Goal: Navigation & Orientation: Understand site structure

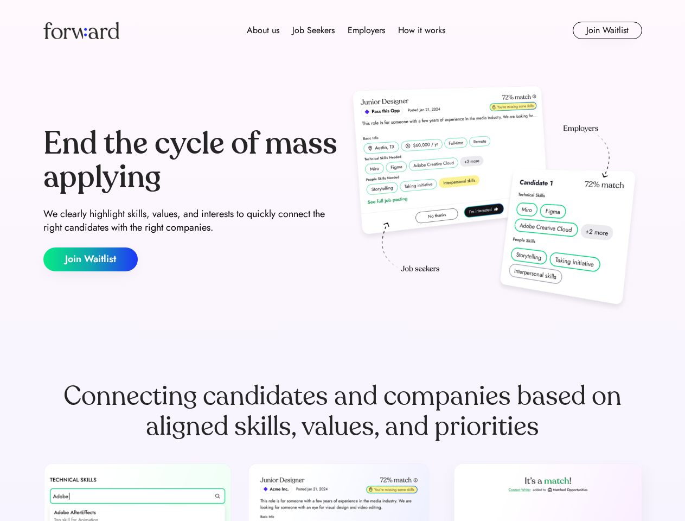
click at [342, 260] on div "End the cycle of mass applying We clearly highlight skills, values, and interes…" at bounding box center [342, 198] width 599 height 233
click at [343, 30] on div "About us Job Seekers Employers How it works" at bounding box center [345, 30] width 427 height 13
click at [81, 30] on img at bounding box center [81, 30] width 76 height 17
click at [346, 30] on div "About us Job Seekers Employers How it works" at bounding box center [345, 30] width 427 height 13
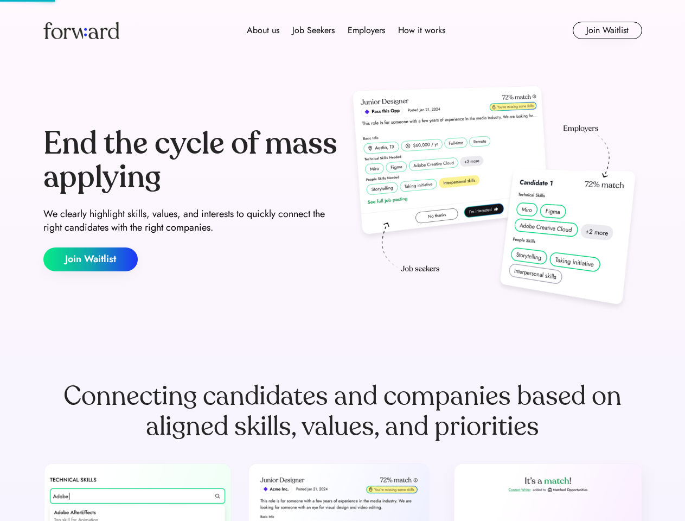
click at [263, 30] on div "About us" at bounding box center [263, 30] width 33 height 13
click at [314, 30] on div "Job Seekers" at bounding box center [313, 30] width 42 height 13
click at [366, 30] on div "Employers" at bounding box center [366, 30] width 37 height 13
click at [421, 30] on div "How it works" at bounding box center [421, 30] width 47 height 13
